Goal: Information Seeking & Learning: Learn about a topic

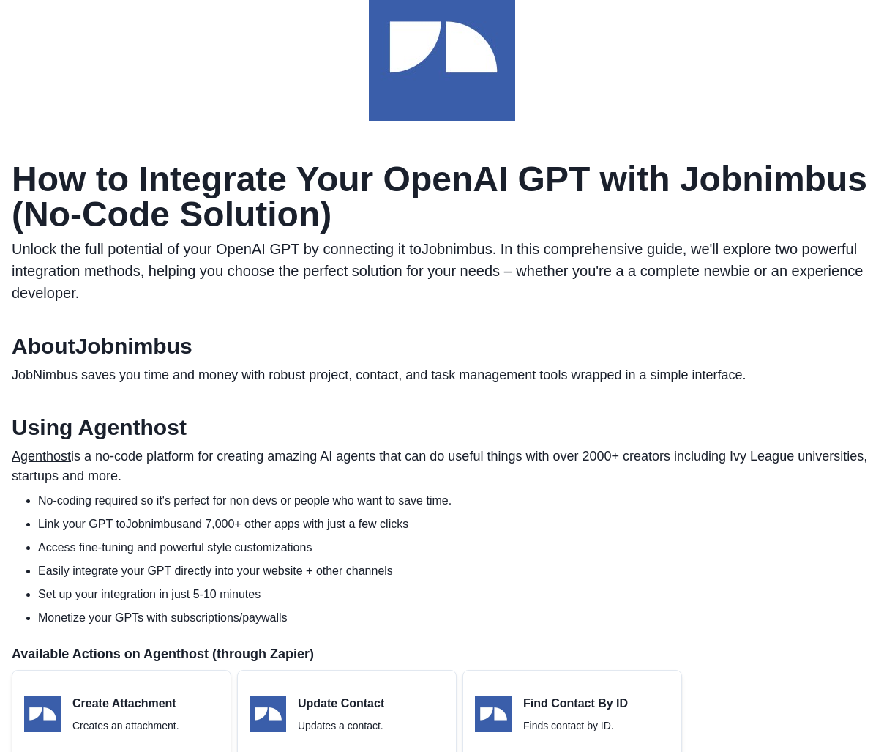
scroll to position [220, 0]
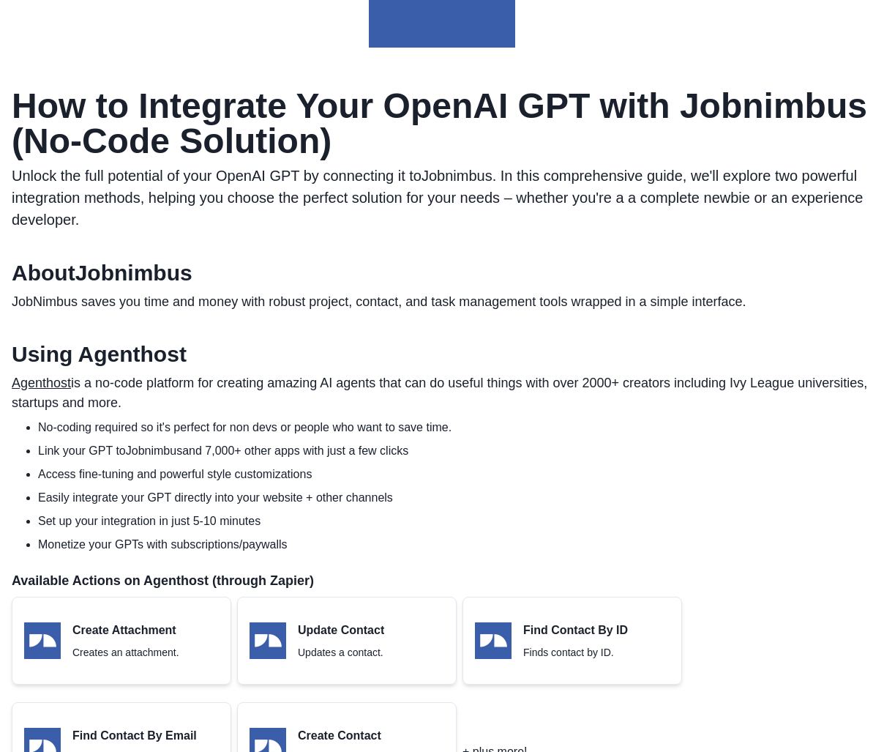
click at [621, 536] on li "Monetize your GPTs with subscriptions/paywalls" at bounding box center [455, 545] width 834 height 18
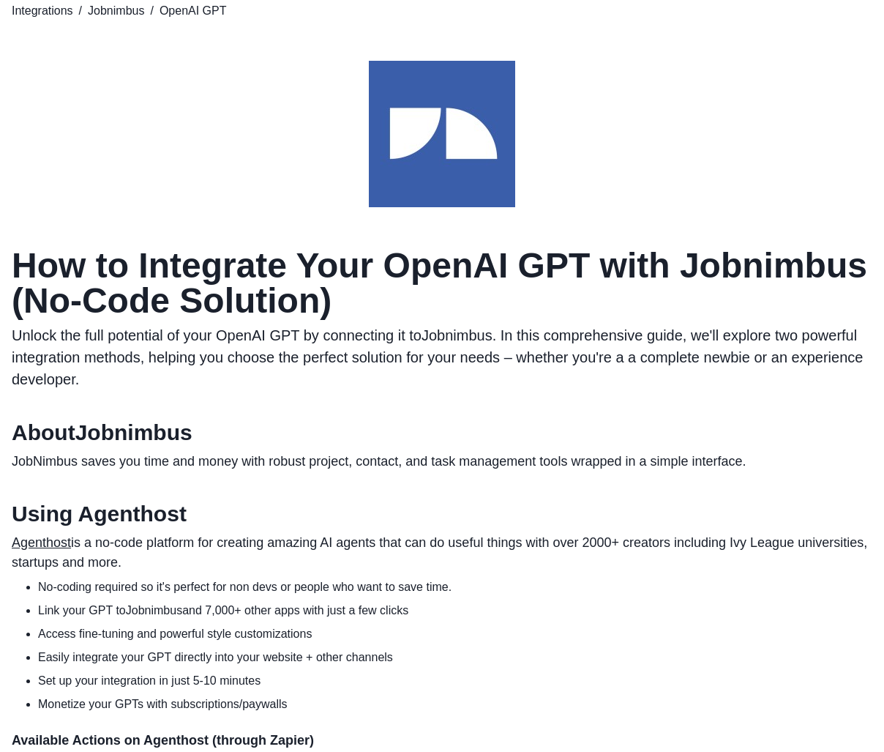
scroll to position [0, 0]
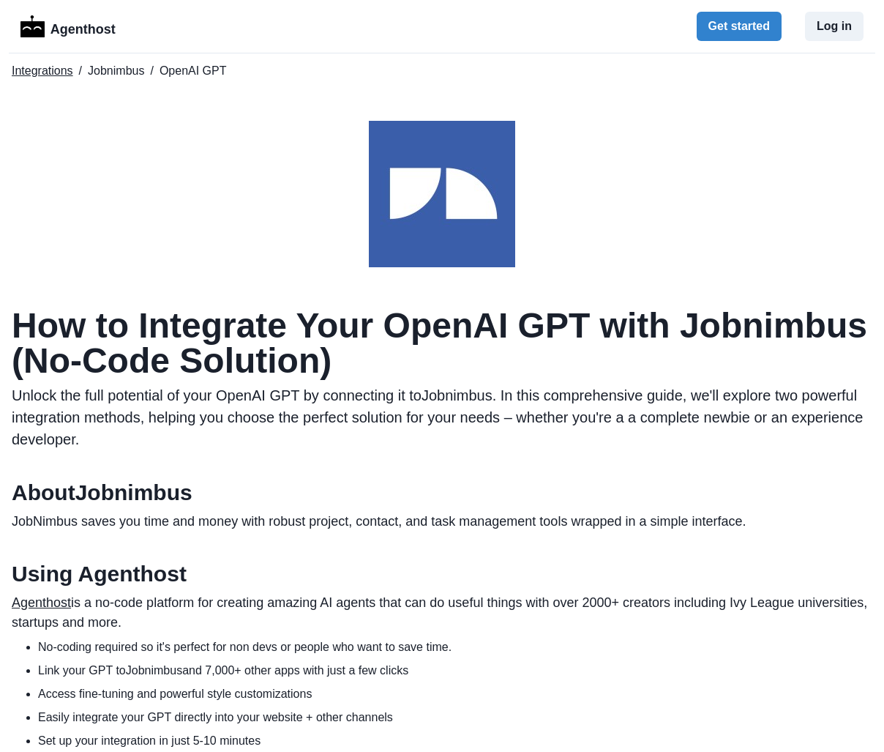
click at [42, 75] on link "Integrations" at bounding box center [42, 71] width 61 height 18
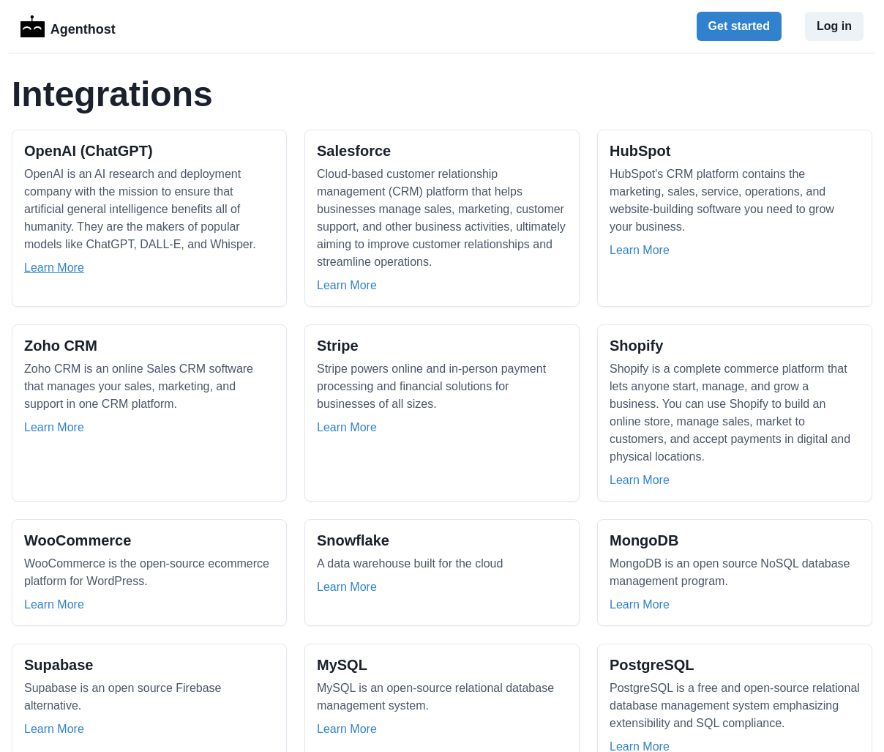
click at [66, 271] on link "Learn More" at bounding box center [54, 268] width 60 height 18
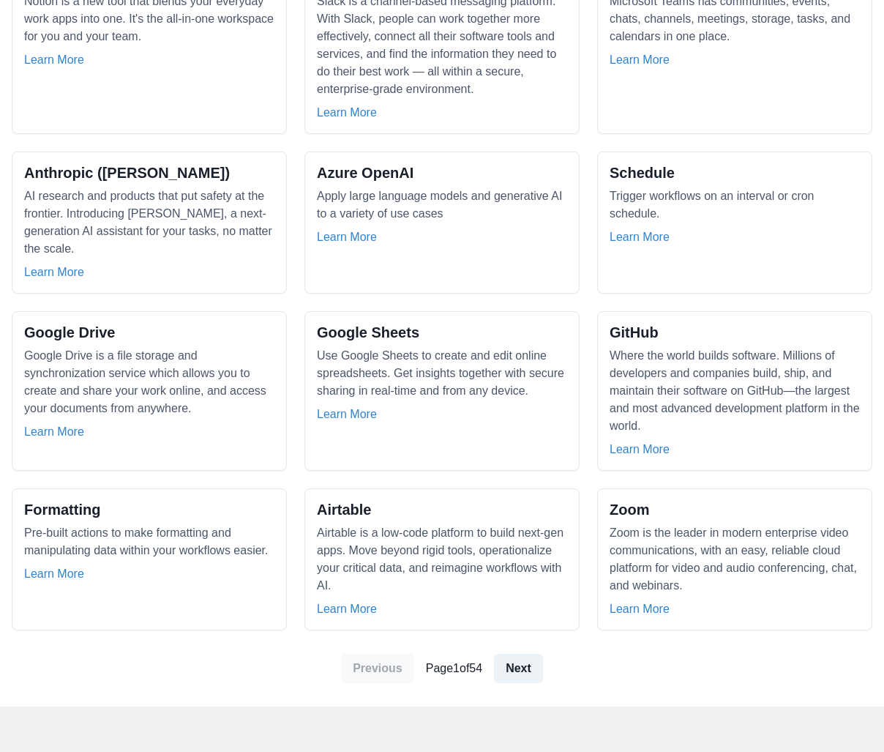
scroll to position [1171, 0]
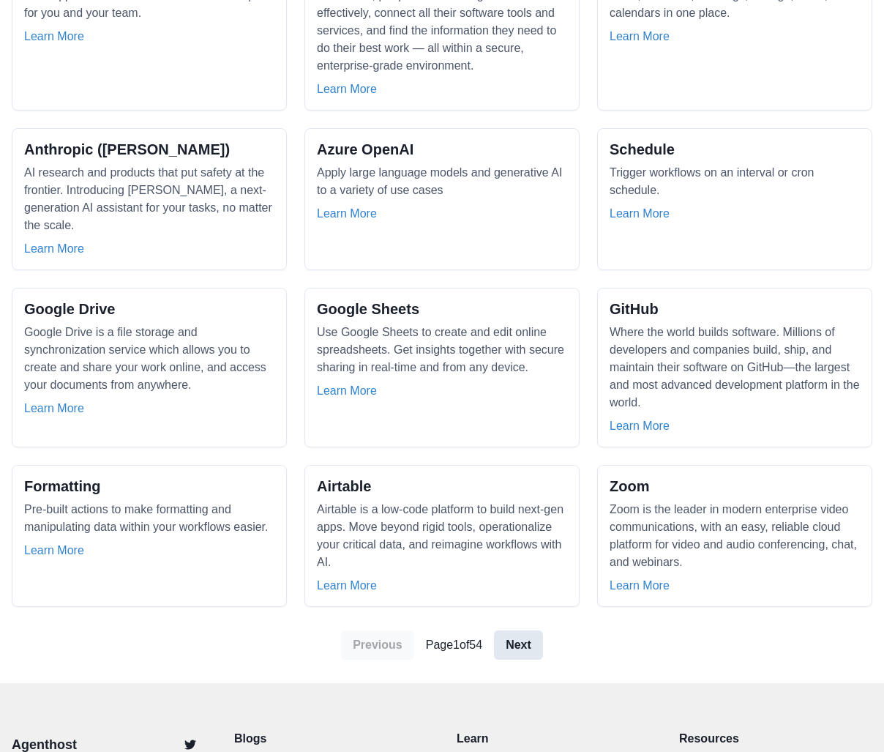
click at [513, 630] on link "Next" at bounding box center [518, 644] width 49 height 29
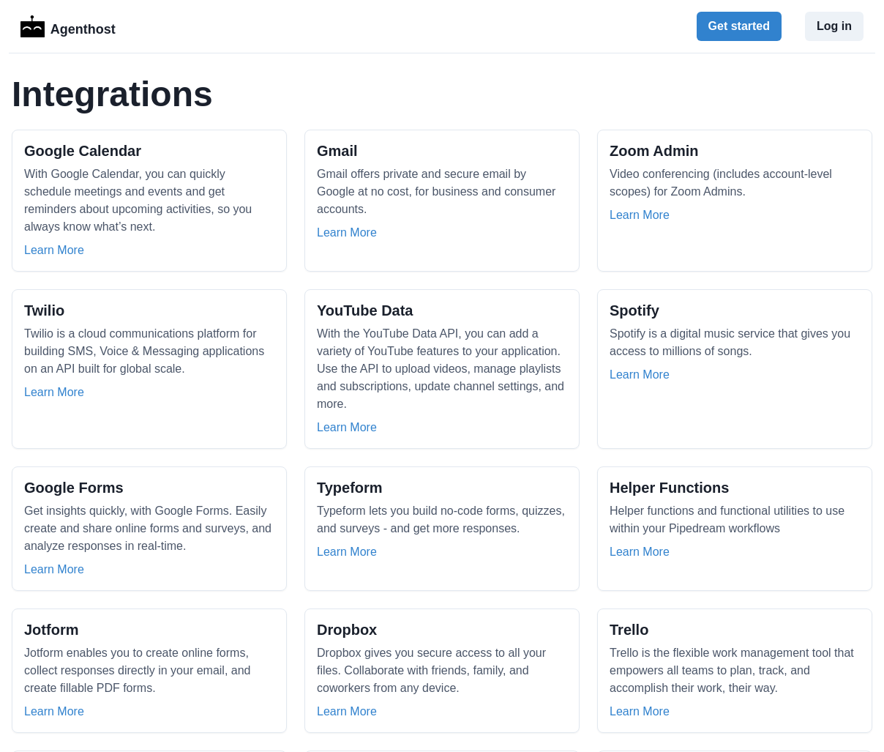
click at [131, 106] on h1 "Integrations" at bounding box center [442, 94] width 861 height 35
click at [274, 94] on h1 "Integrations" at bounding box center [442, 94] width 861 height 35
